Goal: Task Accomplishment & Management: Use online tool/utility

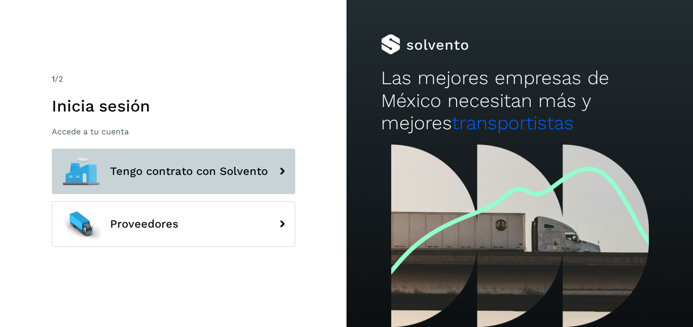
click at [141, 171] on span "Tengo contrato con Solvento" at bounding box center [189, 171] width 158 height 12
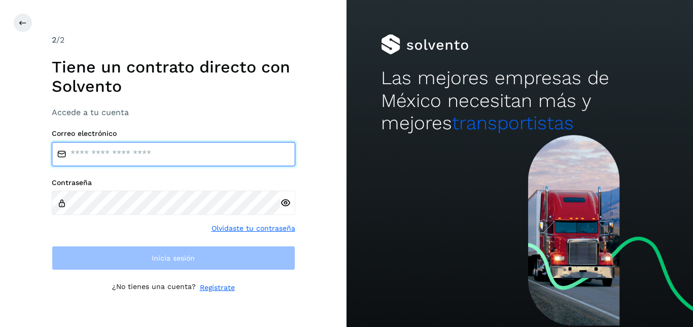
click at [88, 151] on input "email" at bounding box center [174, 154] width 244 height 24
type input "**********"
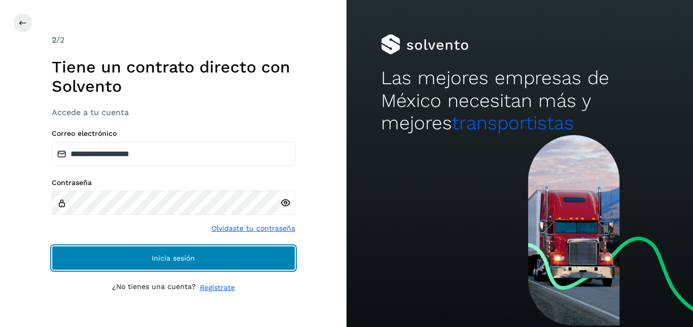
click at [188, 246] on button "Inicia sesión" at bounding box center [174, 258] width 244 height 24
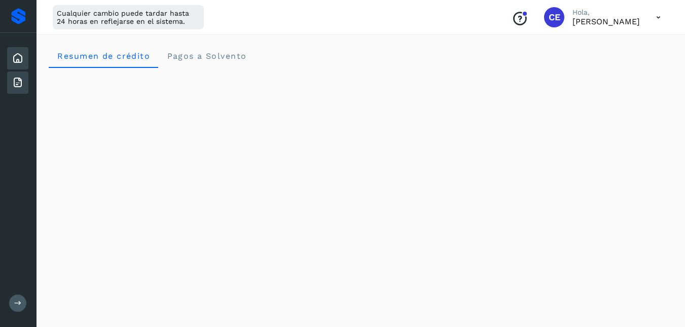
click at [15, 84] on icon at bounding box center [18, 83] width 12 height 12
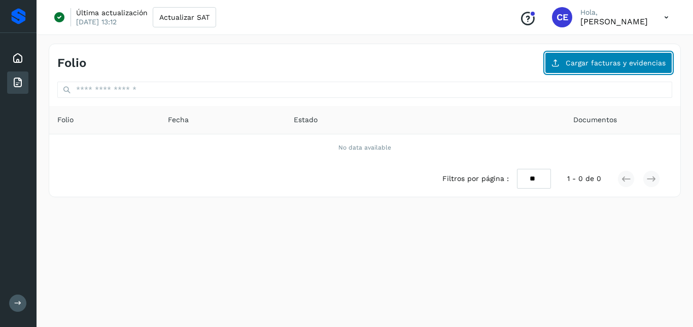
click at [598, 62] on span "Cargar facturas y evidencias" at bounding box center [616, 62] width 100 height 7
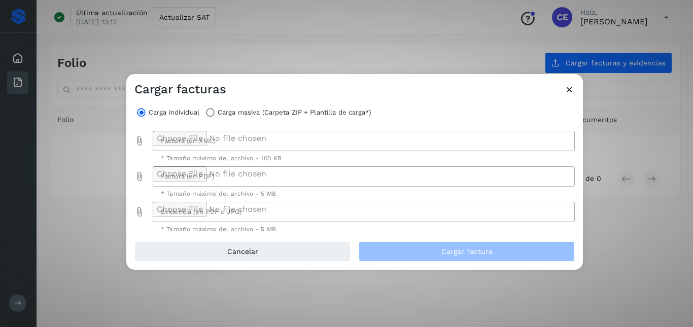
click at [252, 147] on div at bounding box center [361, 141] width 417 height 20
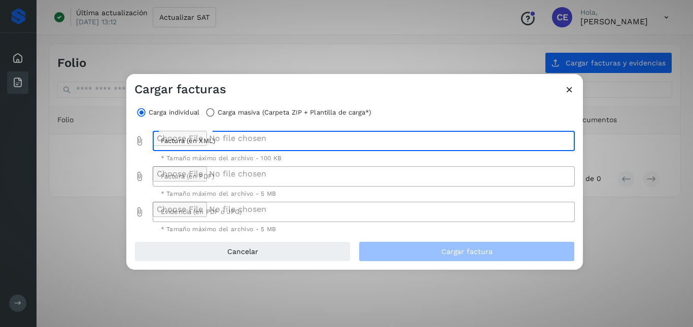
type input "**********"
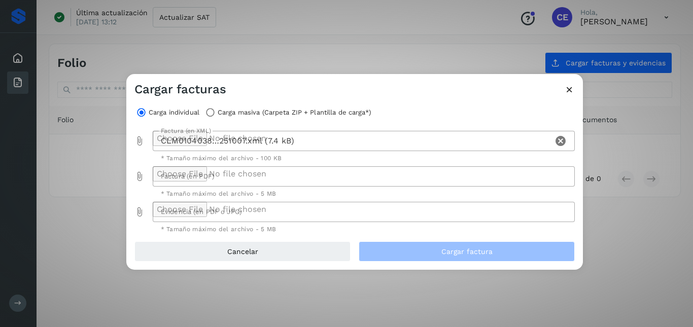
click at [143, 174] on icon "Factura (en PDF) prepended action" at bounding box center [139, 176] width 10 height 10
click at [141, 173] on icon "Factura (en PDF) prepended action" at bounding box center [139, 176] width 10 height 10
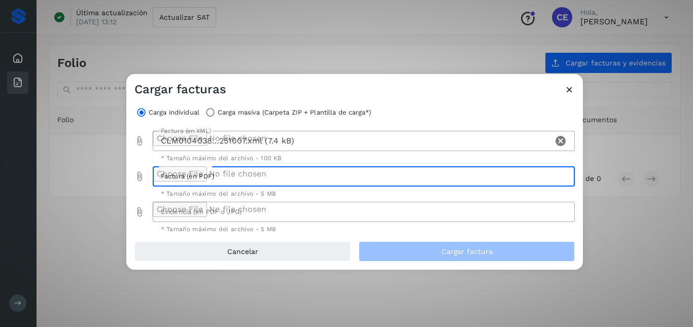
type input "**********"
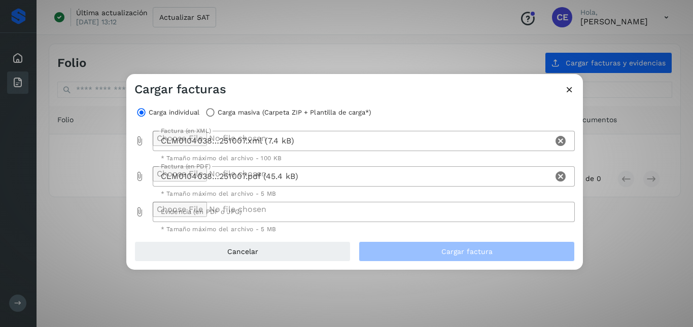
click at [139, 210] on icon "Evidencia (en PDF o JPG) prepended action" at bounding box center [139, 212] width 10 height 10
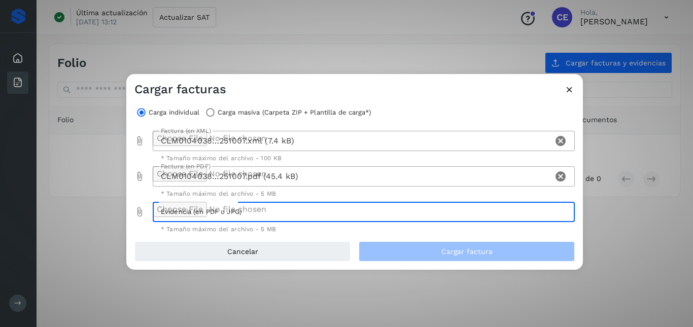
type input "**********"
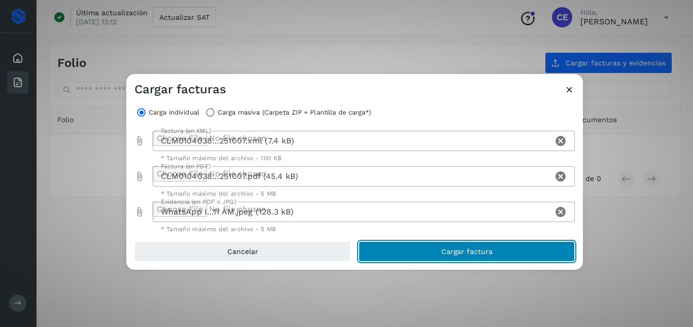
click at [437, 252] on button "Cargar factura" at bounding box center [467, 252] width 216 height 20
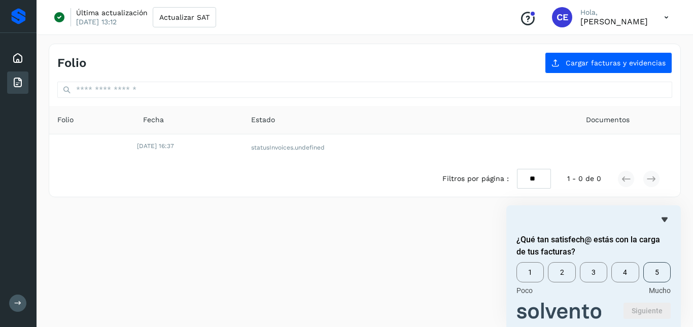
click at [664, 268] on span "5" at bounding box center [656, 272] width 27 height 20
click at [642, 306] on button "Siguiente" at bounding box center [647, 311] width 47 height 16
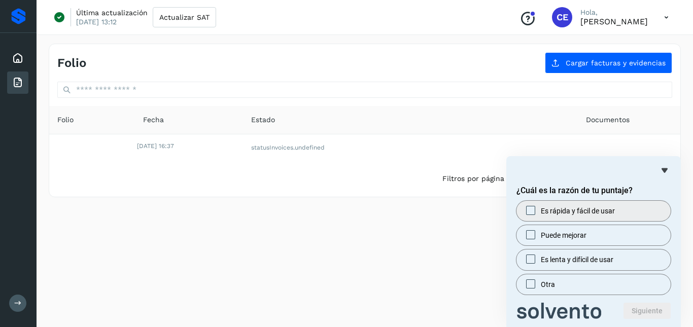
click at [615, 213] on span "Es rápida y fácil de usar" at bounding box center [578, 211] width 74 height 10
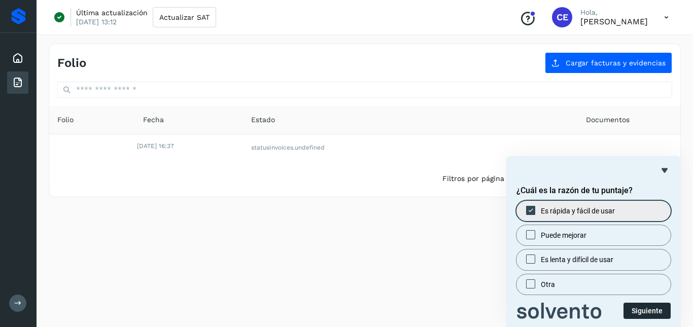
click at [636, 306] on button "Siguiente" at bounding box center [647, 311] width 47 height 16
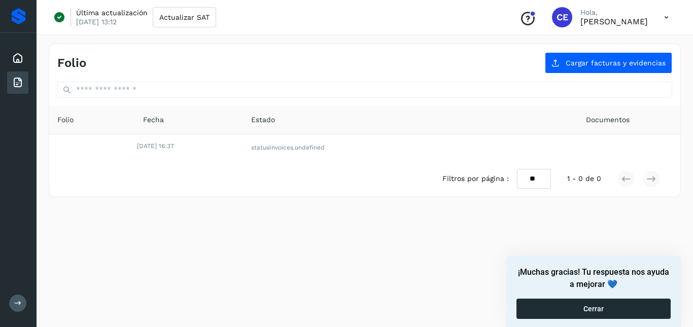
click at [570, 302] on button "Cerrar" at bounding box center [594, 309] width 154 height 20
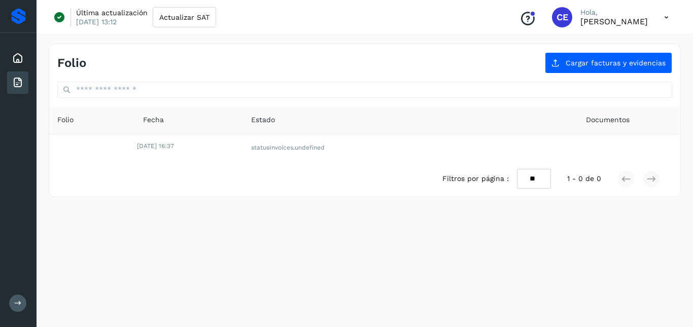
click at [664, 17] on icon at bounding box center [666, 17] width 21 height 21
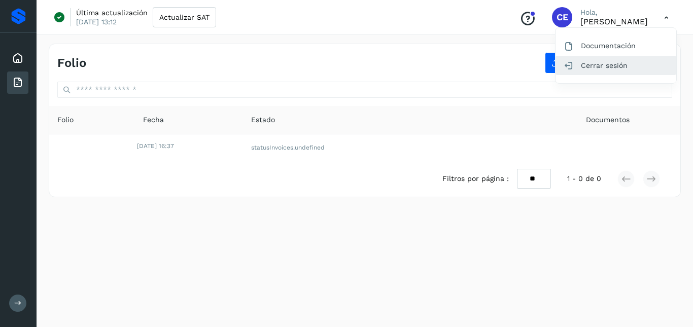
click at [587, 65] on div "Cerrar sesión" at bounding box center [616, 65] width 121 height 19
